Goal: Task Accomplishment & Management: Use online tool/utility

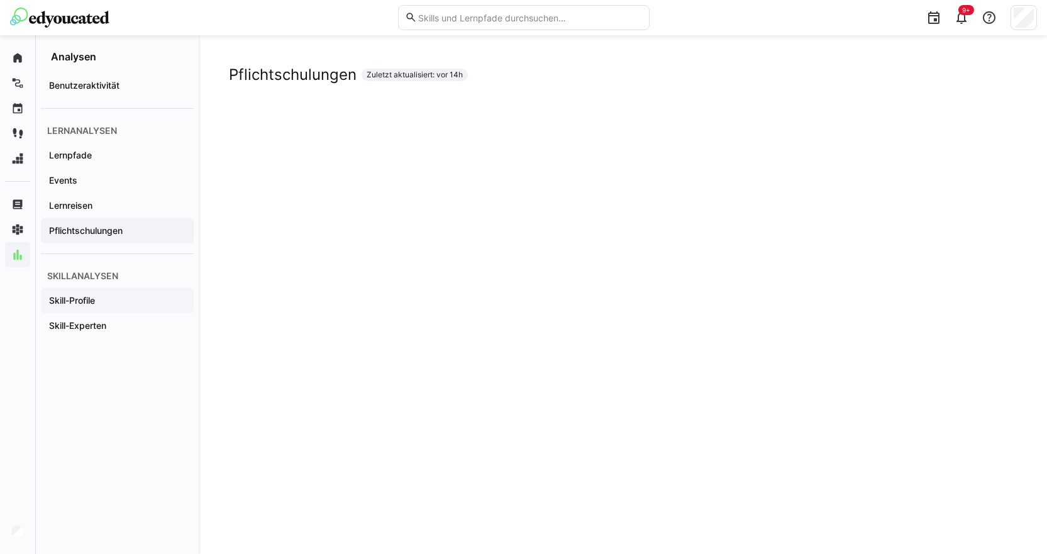
click at [0, 0] on app-navigation-label "Skill-Profile" at bounding box center [0, 0] width 0 height 0
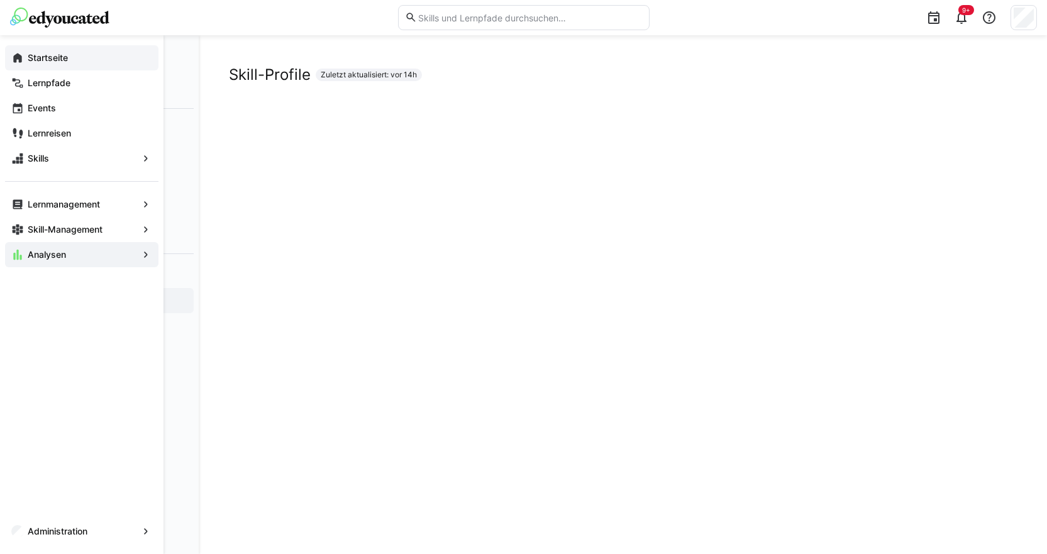
click at [0, 0] on app-navigation-label "Startseite" at bounding box center [0, 0] width 0 height 0
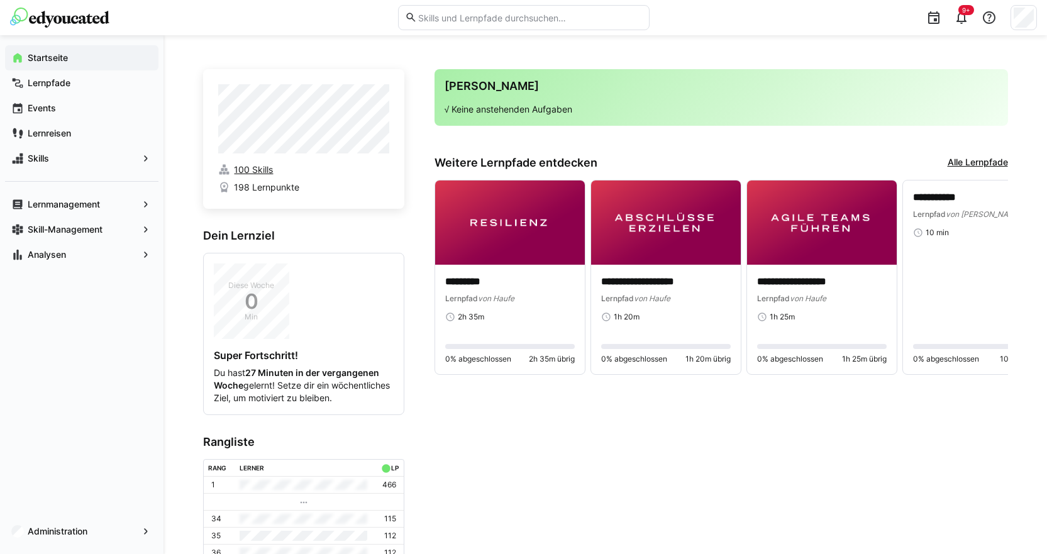
click at [253, 173] on span "100 Skills" at bounding box center [253, 169] width 39 height 13
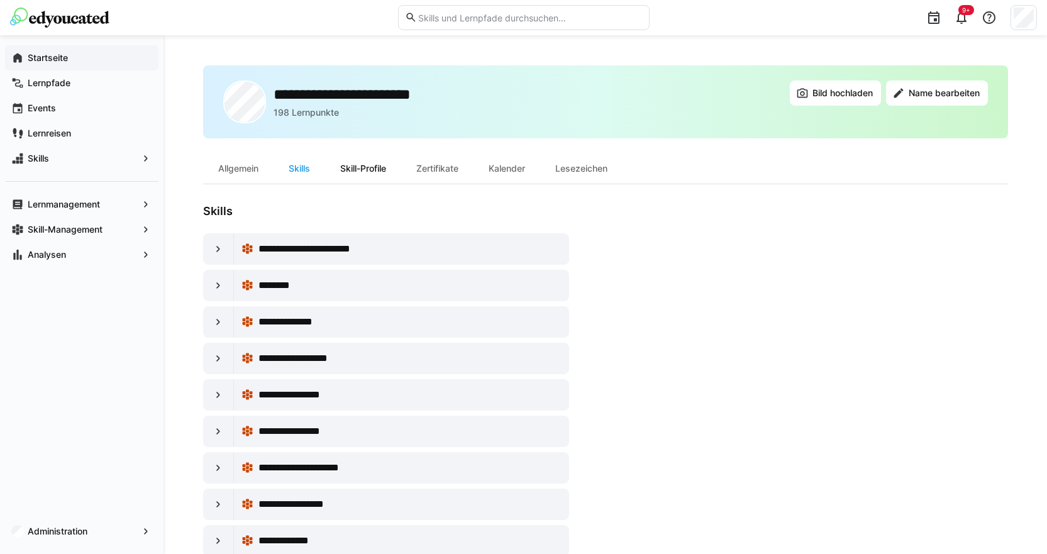
click at [371, 168] on div "Skill-Profile" at bounding box center [363, 168] width 76 height 30
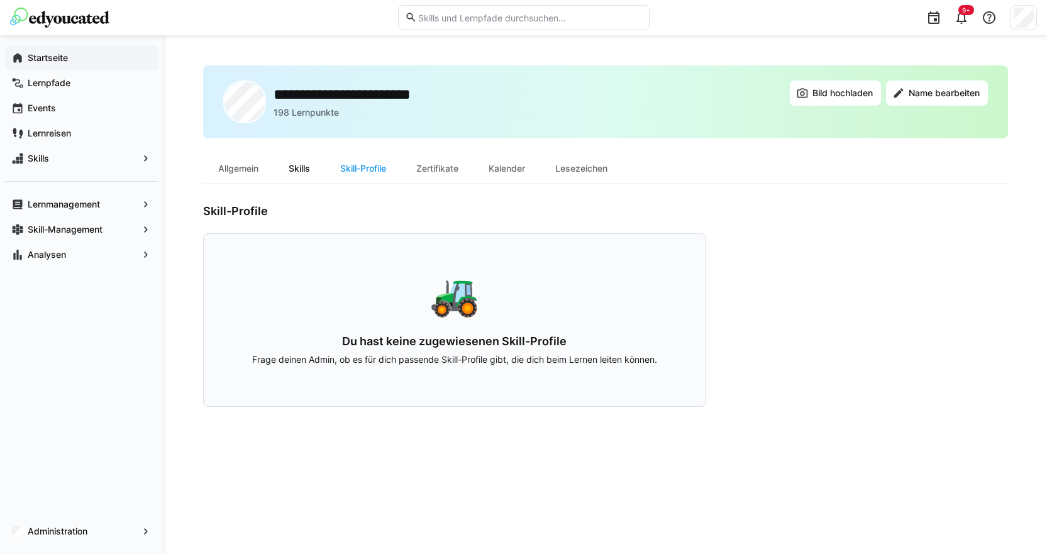
click at [305, 170] on div "Skills" at bounding box center [299, 168] width 52 height 30
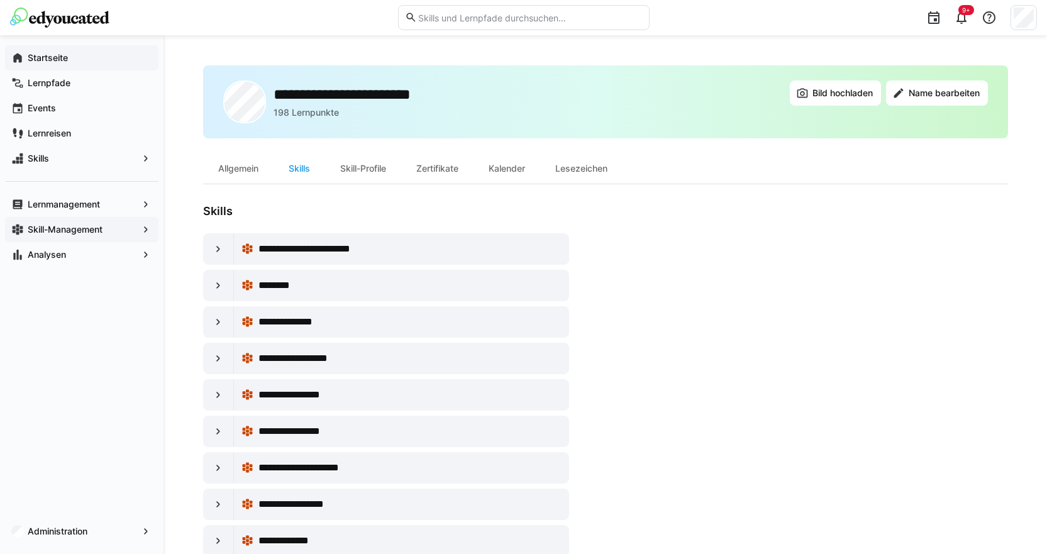
click at [0, 0] on app-navigation-label "Skill-Management" at bounding box center [0, 0] width 0 height 0
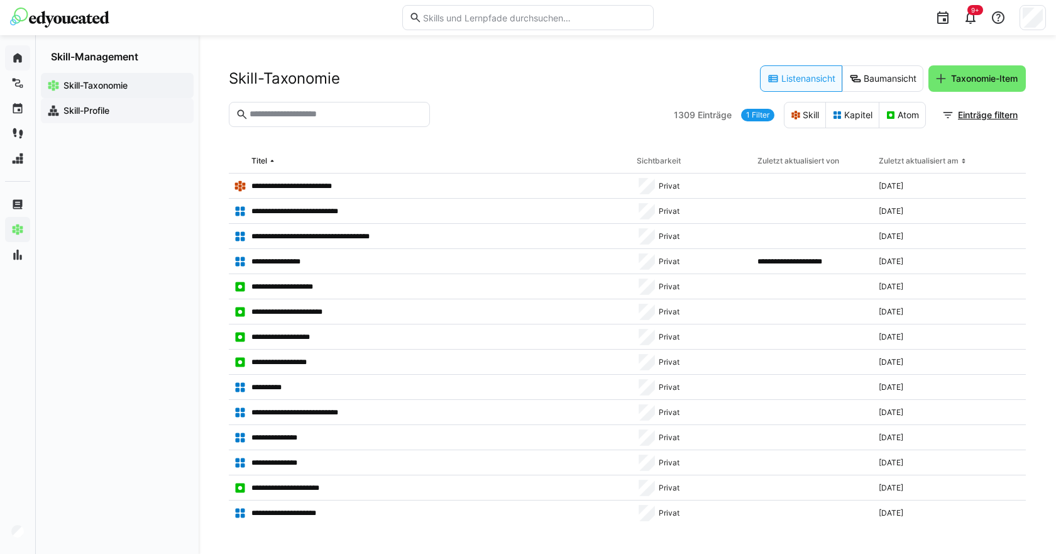
click at [0, 0] on app-navigation-label "Skill-Profile" at bounding box center [0, 0] width 0 height 0
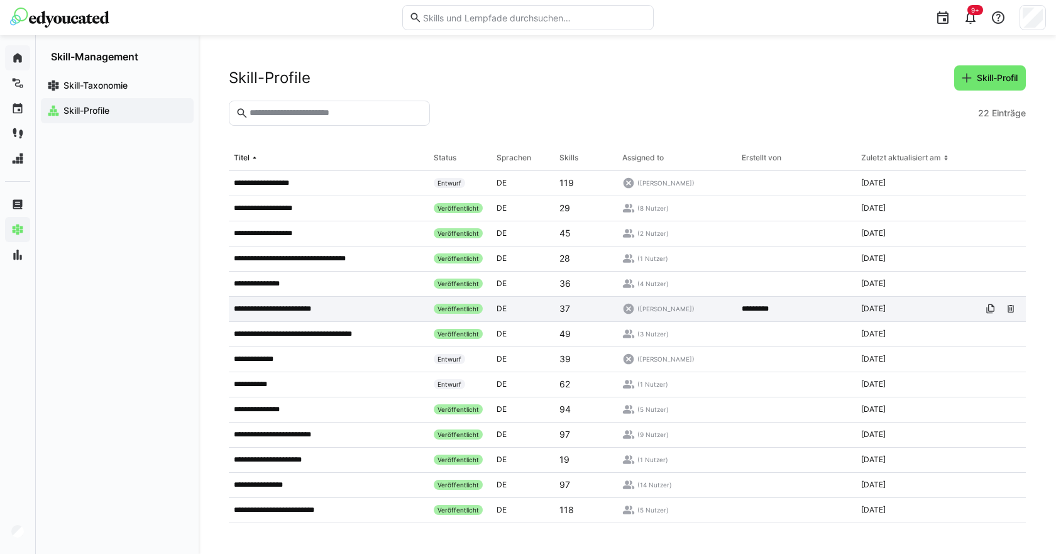
click at [292, 306] on p "**********" at bounding box center [283, 309] width 99 height 10
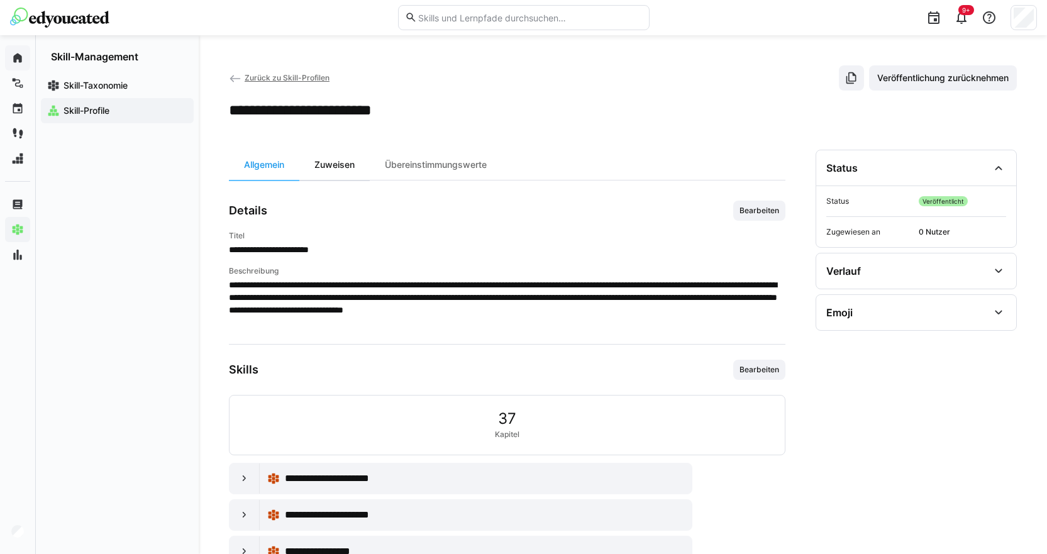
click at [349, 169] on div "Zuweisen" at bounding box center [334, 165] width 70 height 30
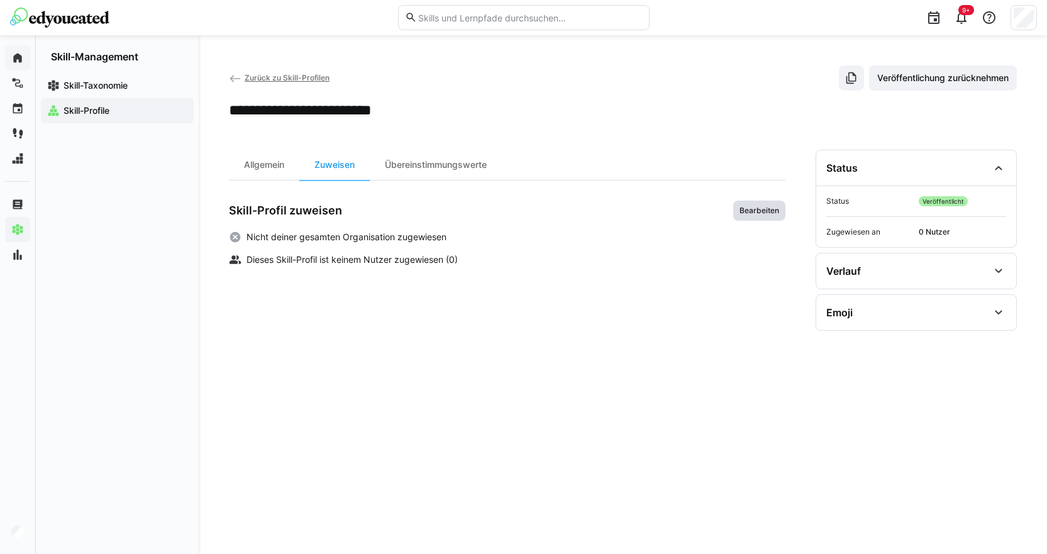
click at [764, 204] on span "Bearbeiten" at bounding box center [759, 211] width 52 height 20
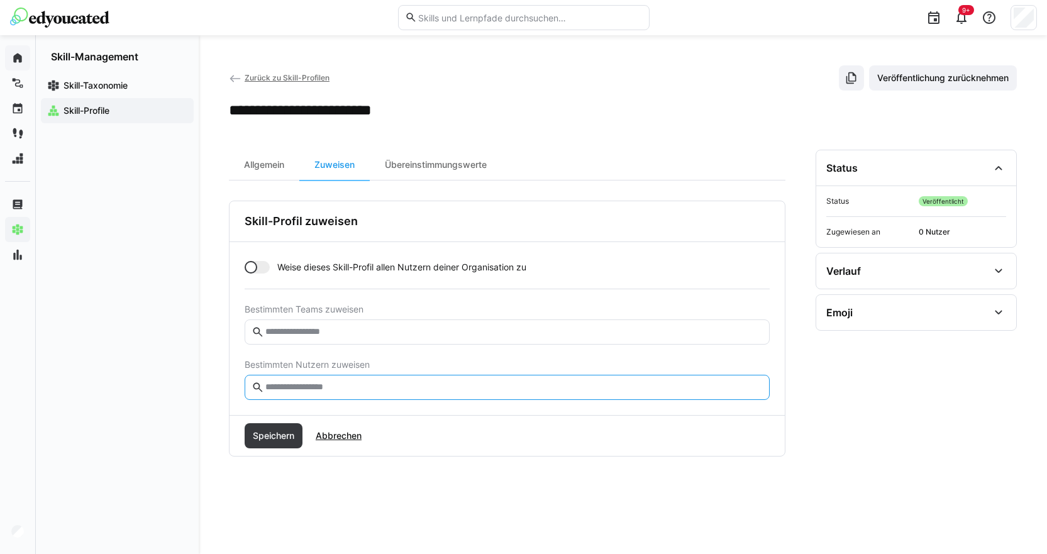
click at [277, 391] on input "text" at bounding box center [513, 387] width 498 height 11
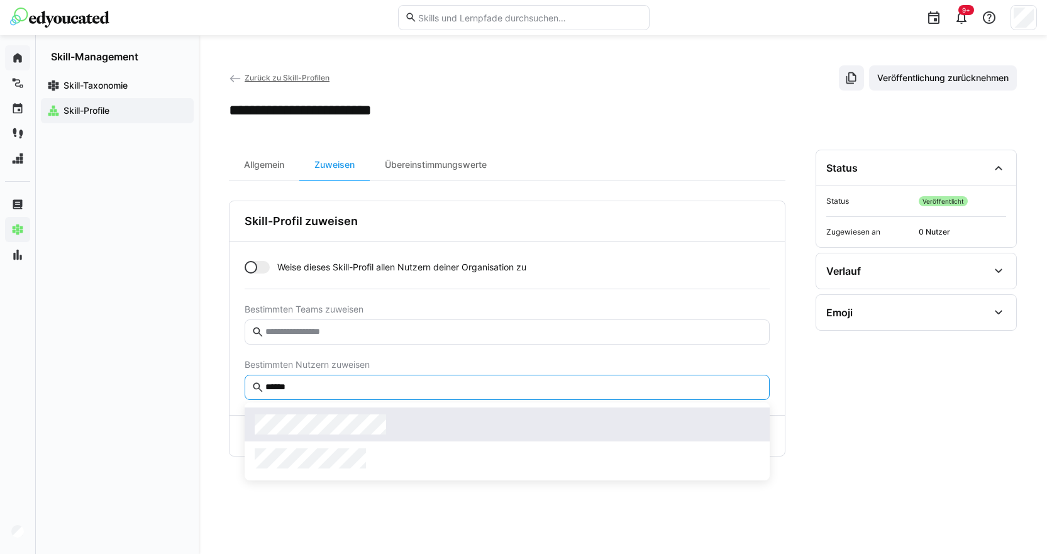
type input "******"
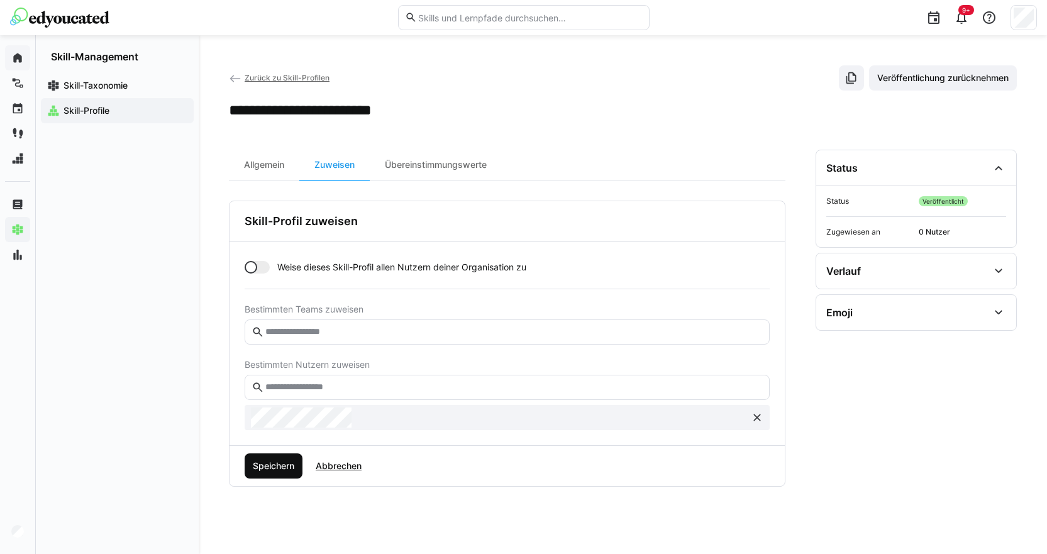
click at [271, 472] on span "Speichern" at bounding box center [274, 465] width 58 height 25
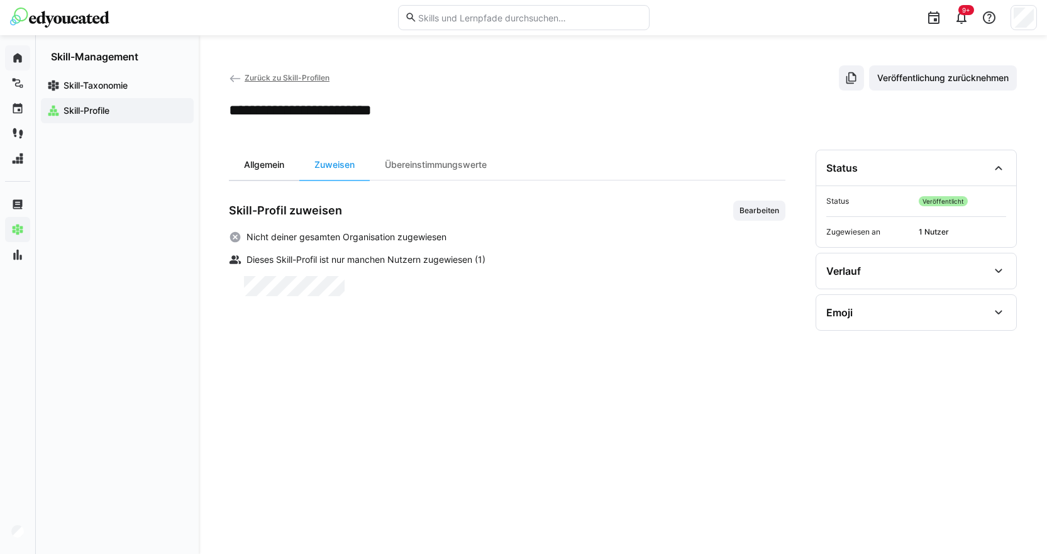
click at [259, 164] on div "Allgemein" at bounding box center [264, 165] width 70 height 30
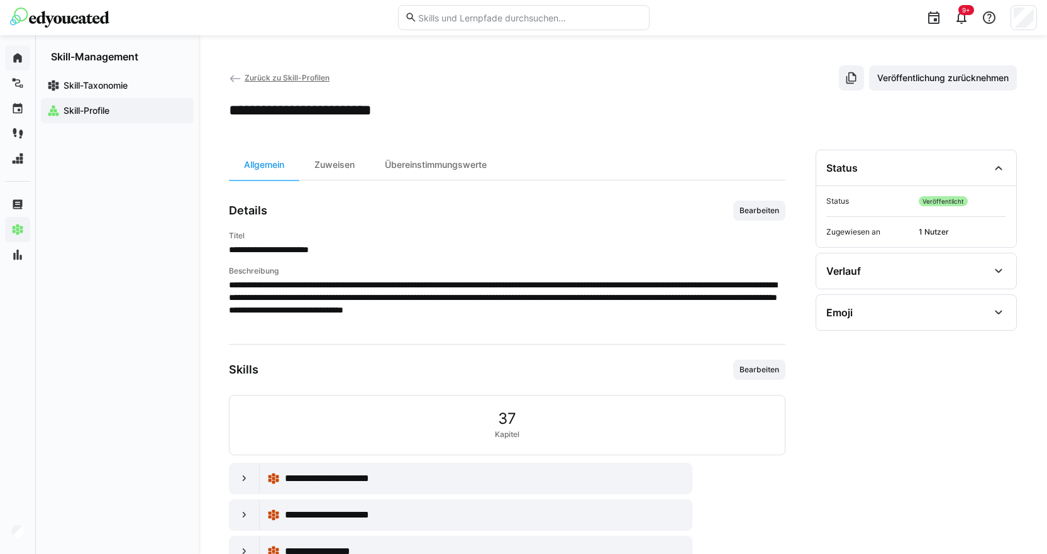
click at [0, 0] on app-navigation-label "Skill-Profile" at bounding box center [0, 0] width 0 height 0
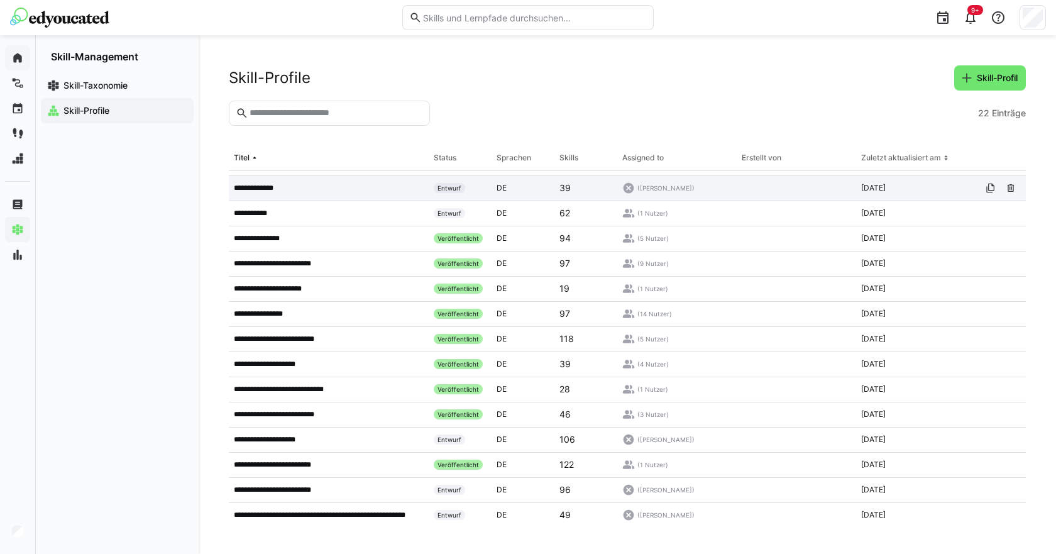
scroll to position [201, 0]
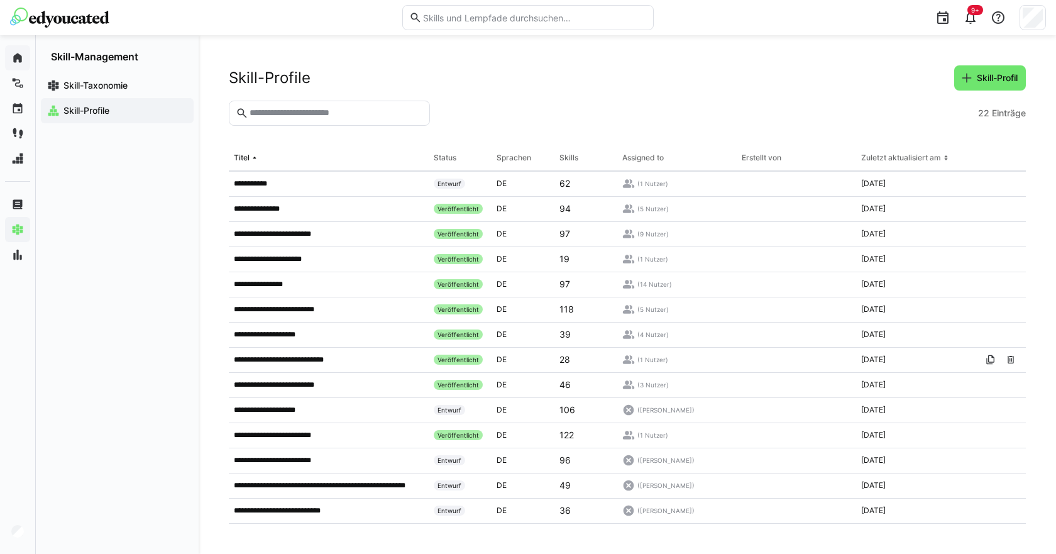
click at [63, 16] on img at bounding box center [59, 18] width 99 height 20
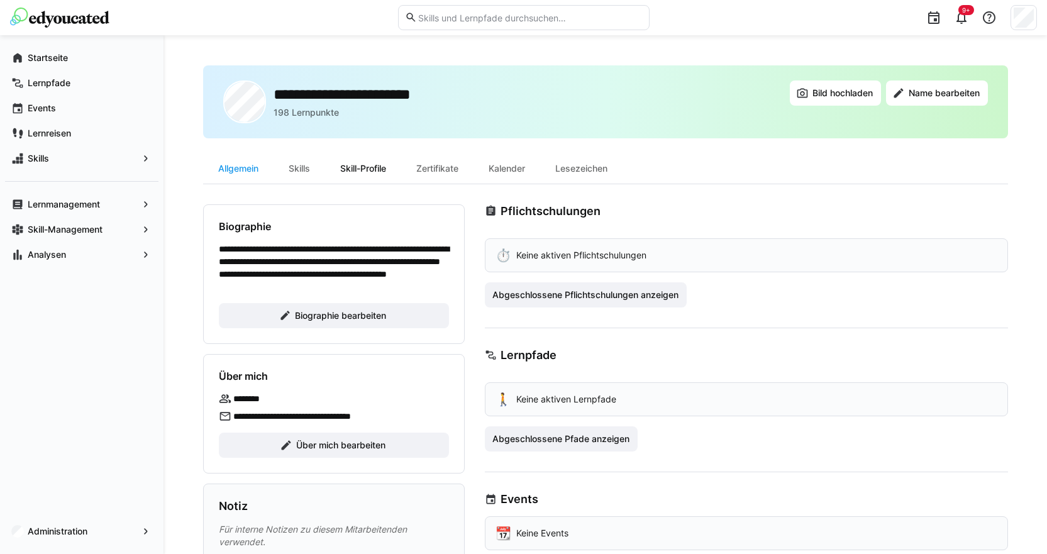
click at [360, 172] on div "Skill-Profile" at bounding box center [363, 168] width 76 height 30
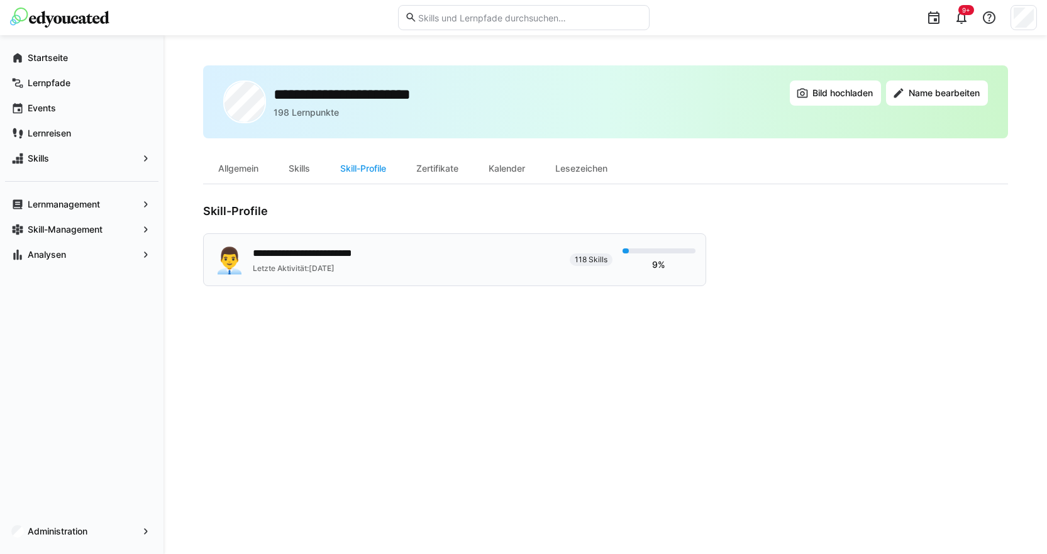
click at [327, 254] on div "**********" at bounding box center [317, 253] width 129 height 15
click at [424, 254] on div "**********" at bounding box center [387, 259] width 346 height 31
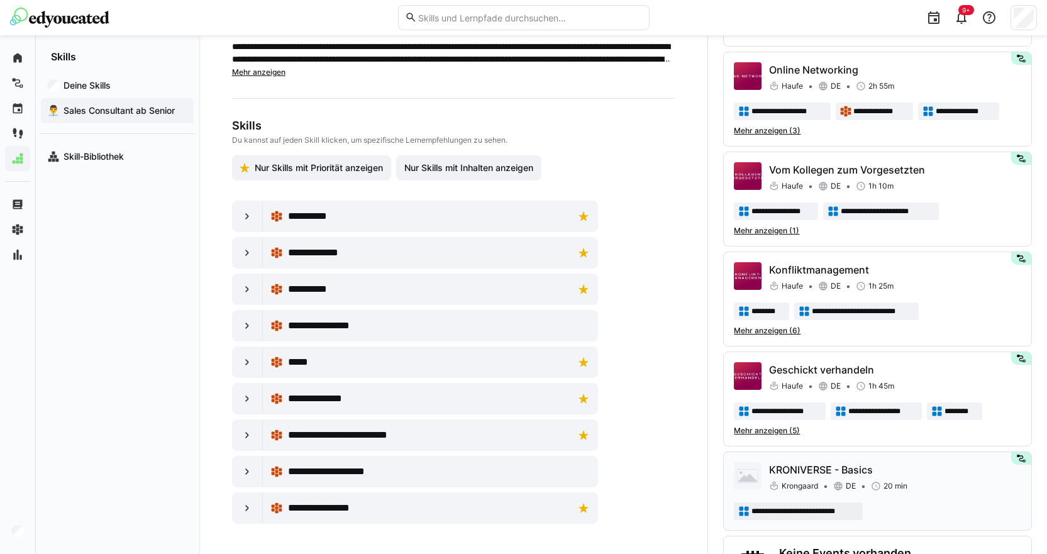
scroll to position [2513, 0]
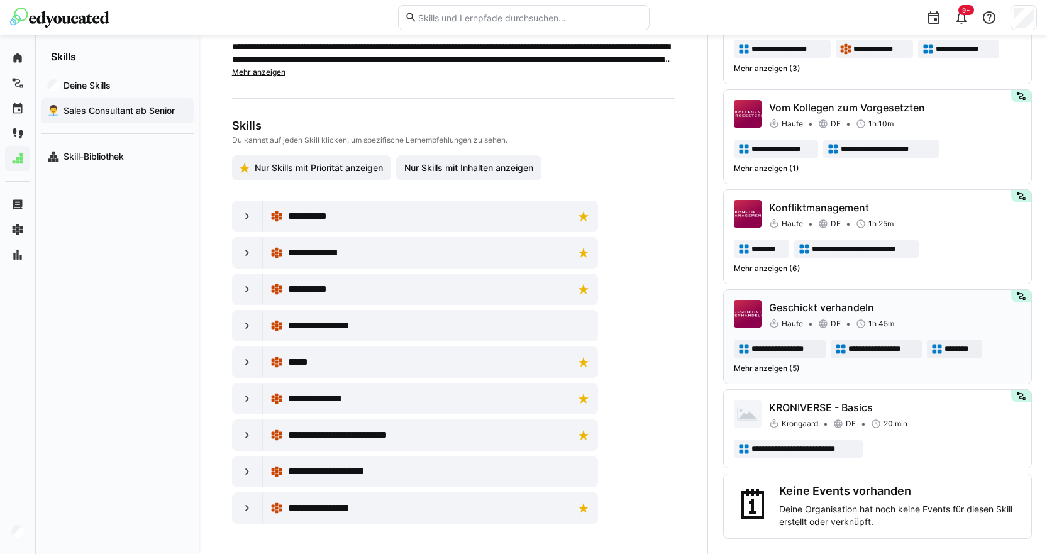
click at [783, 367] on span "Mehr anzeigen (5)" at bounding box center [767, 368] width 66 height 10
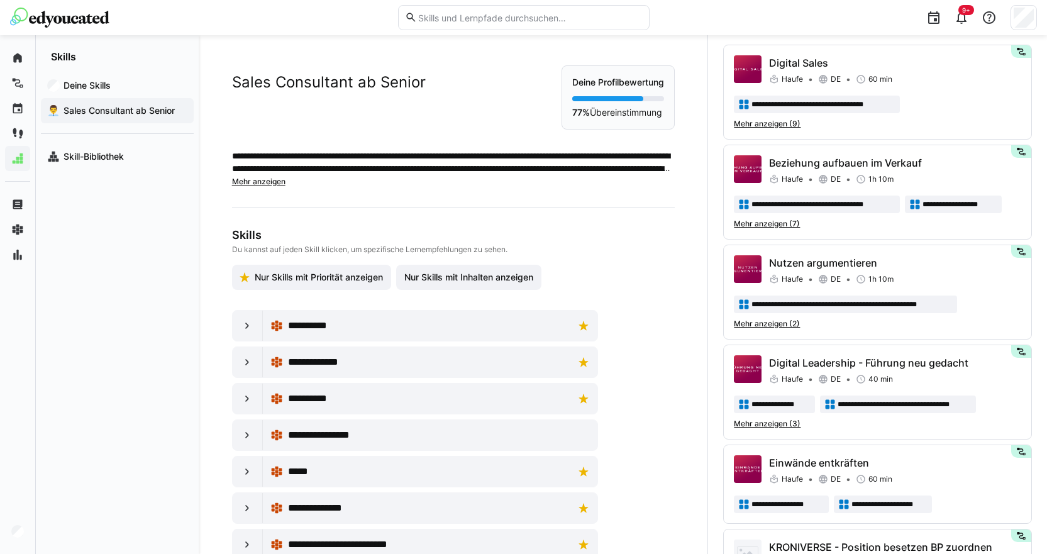
scroll to position [0, 0]
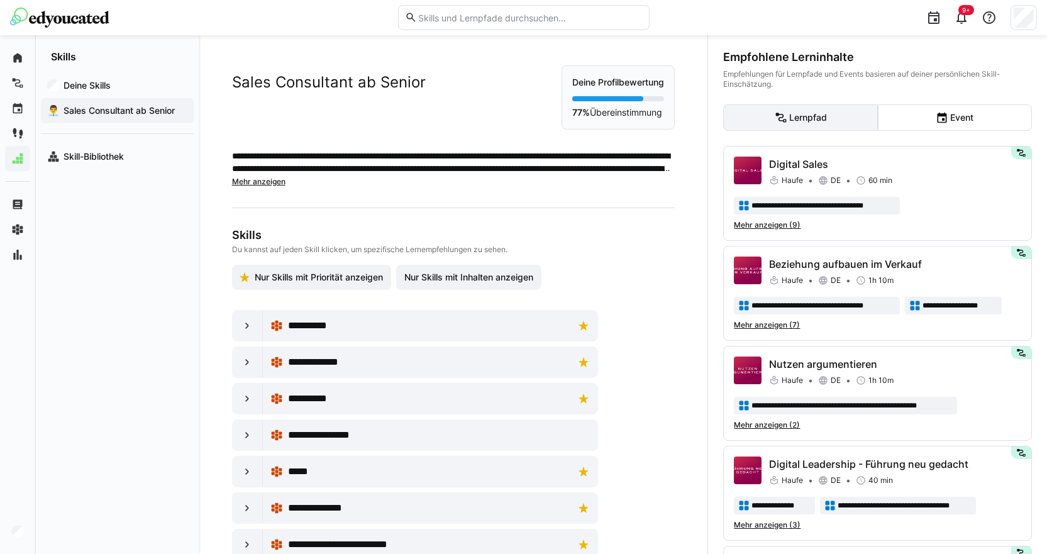
click at [836, 121] on eds-button-option "Lernpfad" at bounding box center [800, 117] width 154 height 26
click at [956, 111] on eds-button-option "Event" at bounding box center [955, 117] width 154 height 26
click at [958, 116] on eds-button-option "Event" at bounding box center [955, 117] width 154 height 26
click at [947, 115] on eds-button-option "Event" at bounding box center [955, 117] width 154 height 26
click at [0, 0] on app-navigation-label "Deine Skills" at bounding box center [0, 0] width 0 height 0
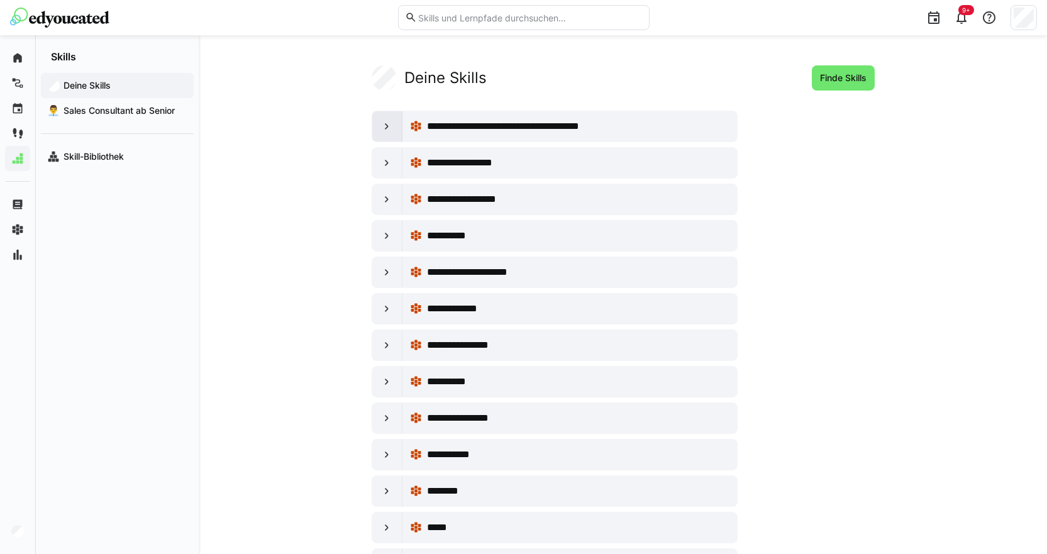
click at [391, 135] on div at bounding box center [387, 126] width 30 height 30
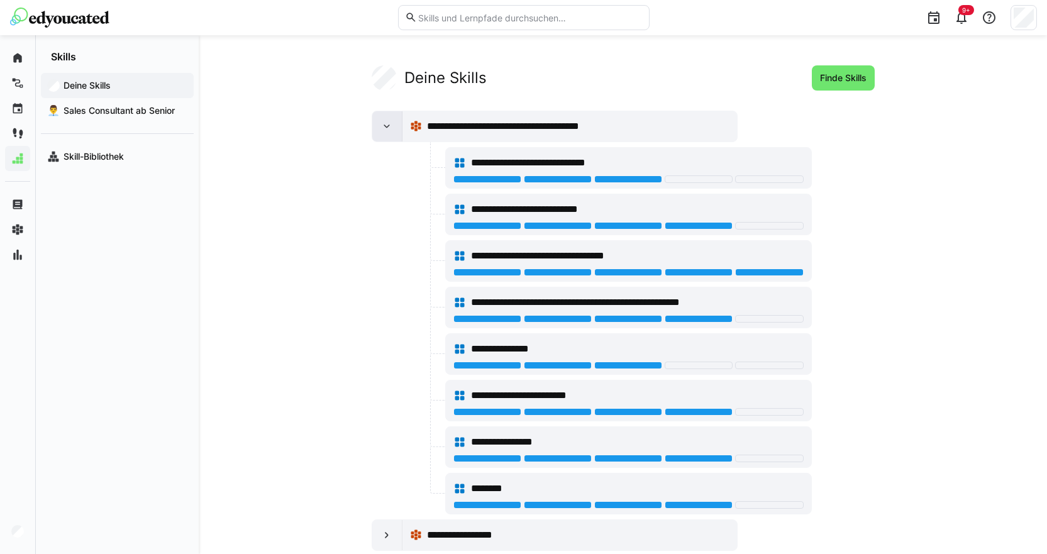
click at [388, 119] on div at bounding box center [387, 126] width 30 height 30
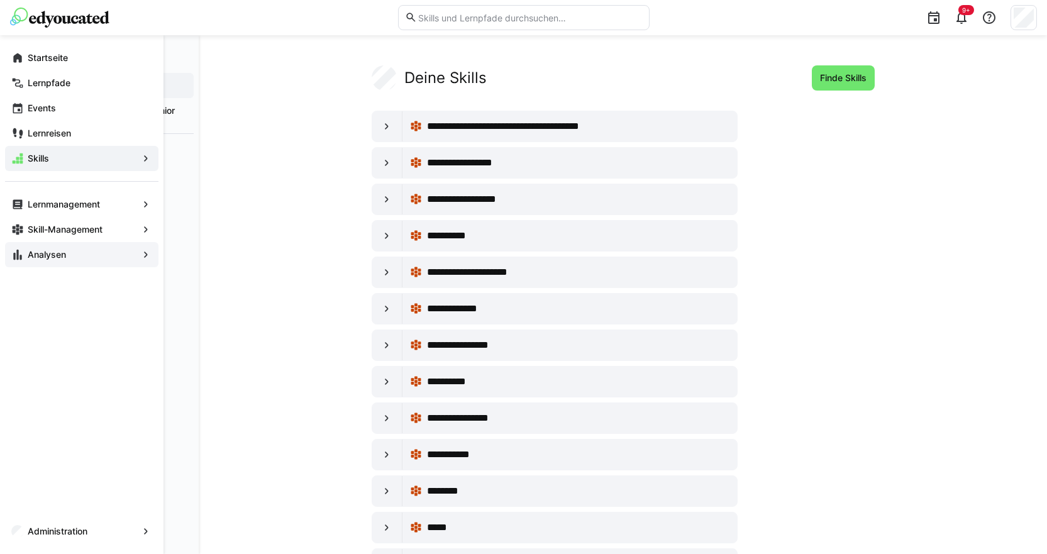
click at [0, 0] on app-navigation-label "Analysen" at bounding box center [0, 0] width 0 height 0
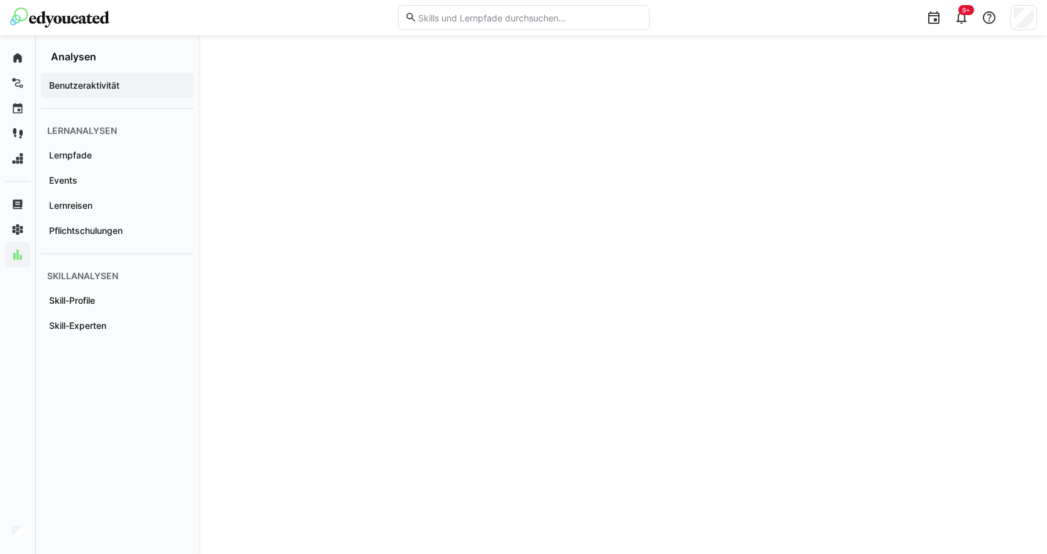
scroll to position [1783, 0]
click at [94, 164] on div "Lernpfade" at bounding box center [117, 155] width 153 height 25
click at [85, 78] on div "Benutzeraktivität" at bounding box center [117, 85] width 153 height 25
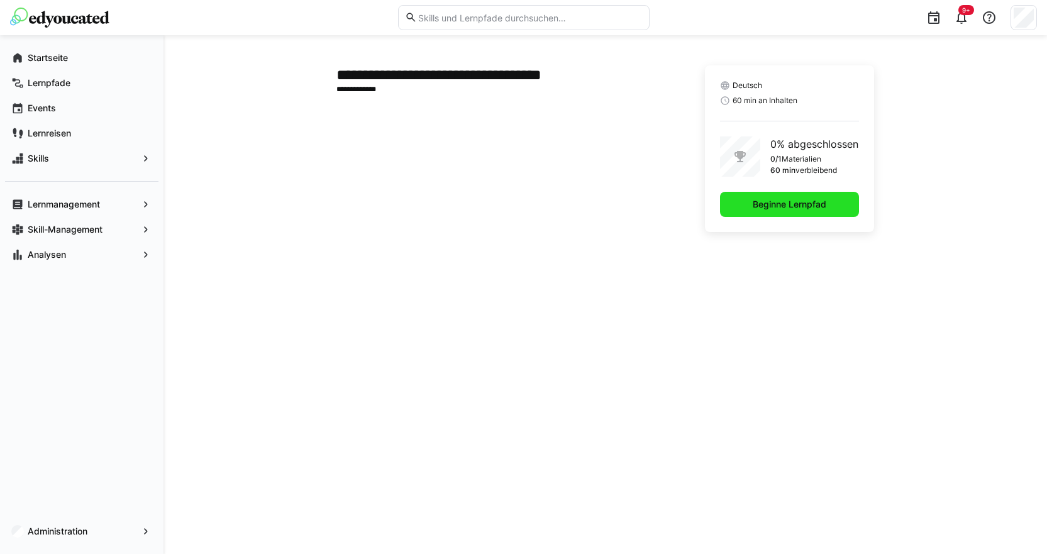
click at [722, 202] on span "Beginne Lernpfad" at bounding box center [789, 204] width 139 height 25
